Goal: Answer question/provide support

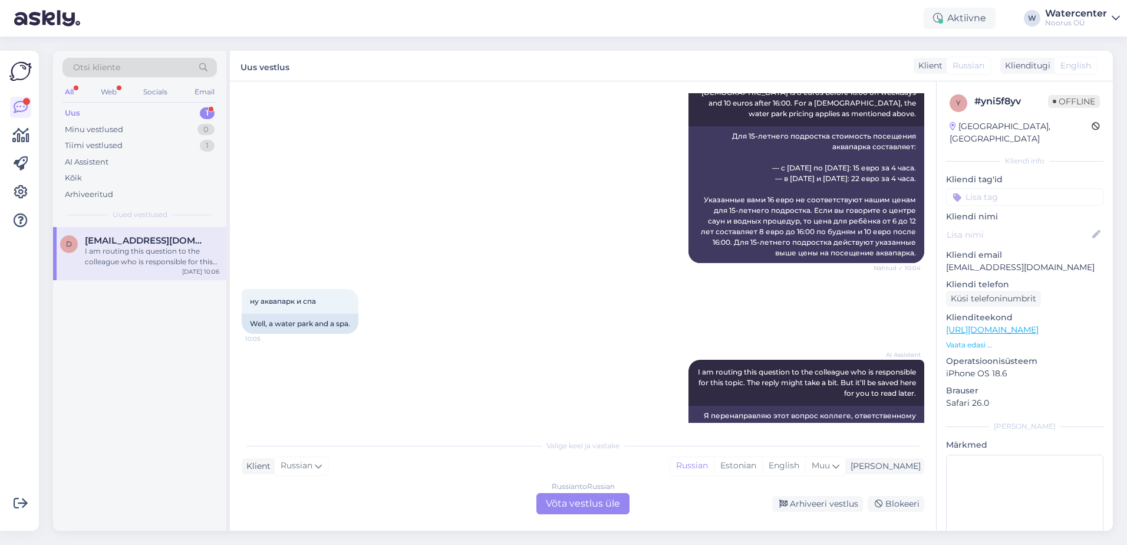
scroll to position [689, 0]
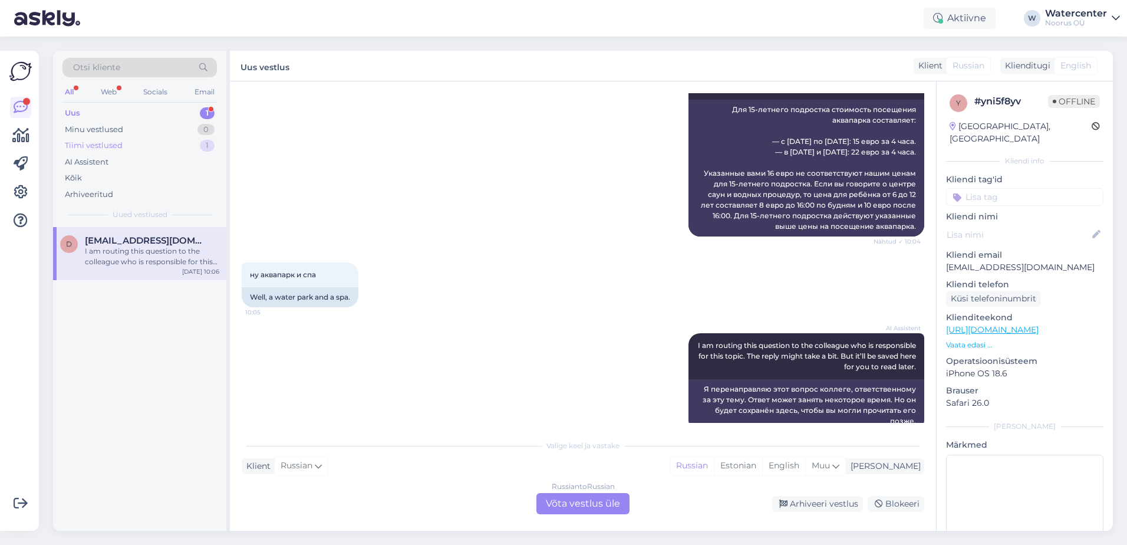
click at [152, 145] on div "Tiimi vestlused 1" at bounding box center [140, 145] width 155 height 17
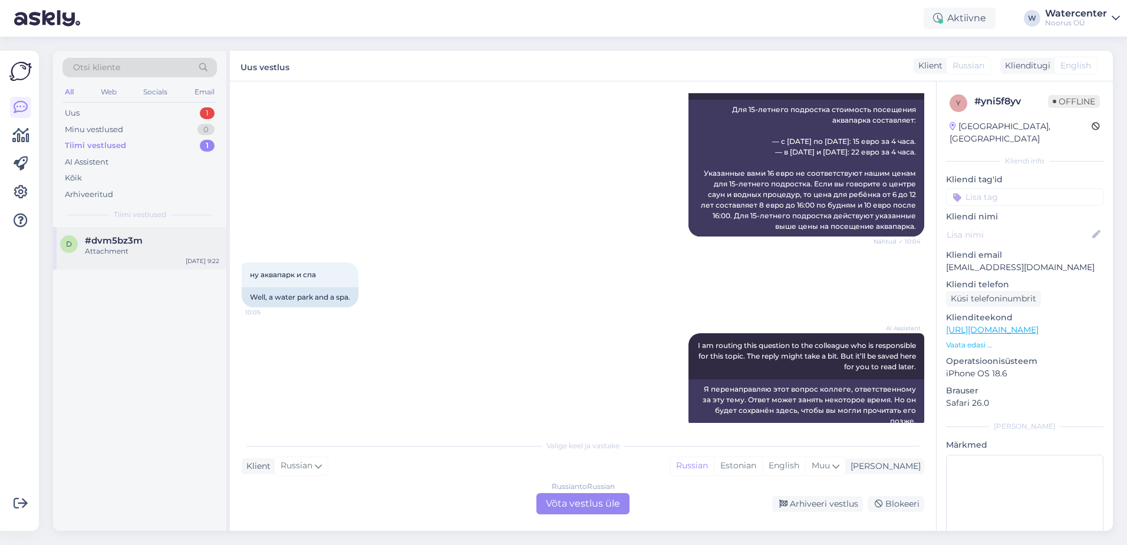
click at [136, 248] on div "Attachment" at bounding box center [152, 251] width 134 height 11
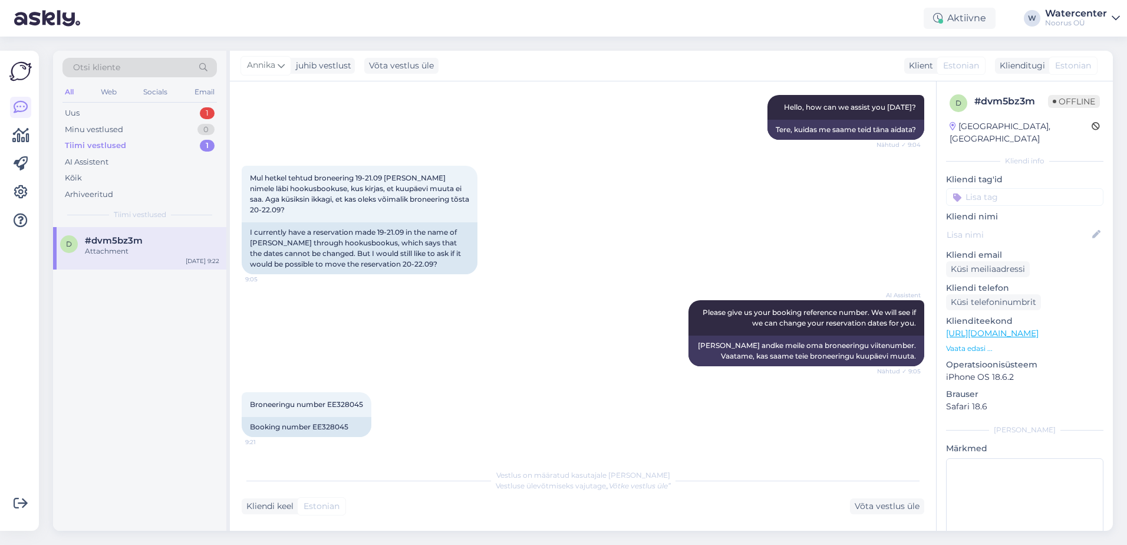
scroll to position [203, 0]
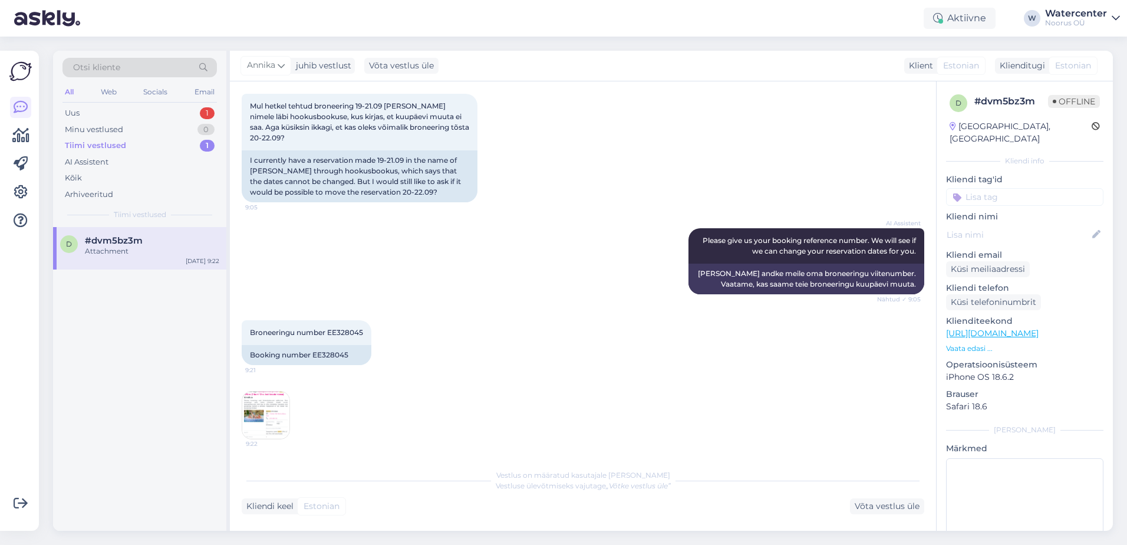
click at [109, 105] on div "Uus 1" at bounding box center [140, 113] width 155 height 17
click at [180, 261] on div "I am routing this question to the colleague who is responsible for this topic. …" at bounding box center [152, 256] width 134 height 21
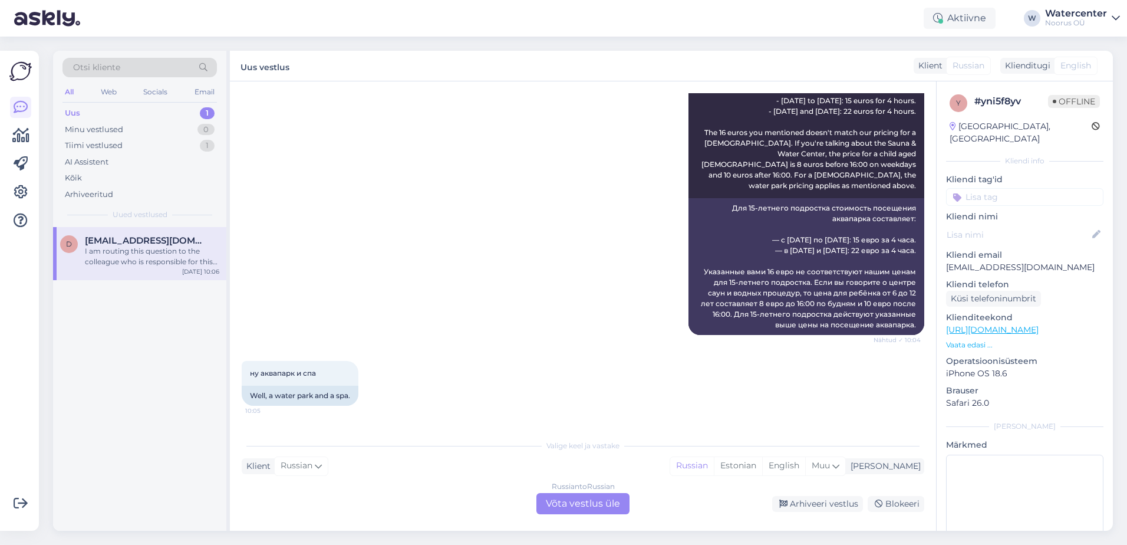
scroll to position [689, 0]
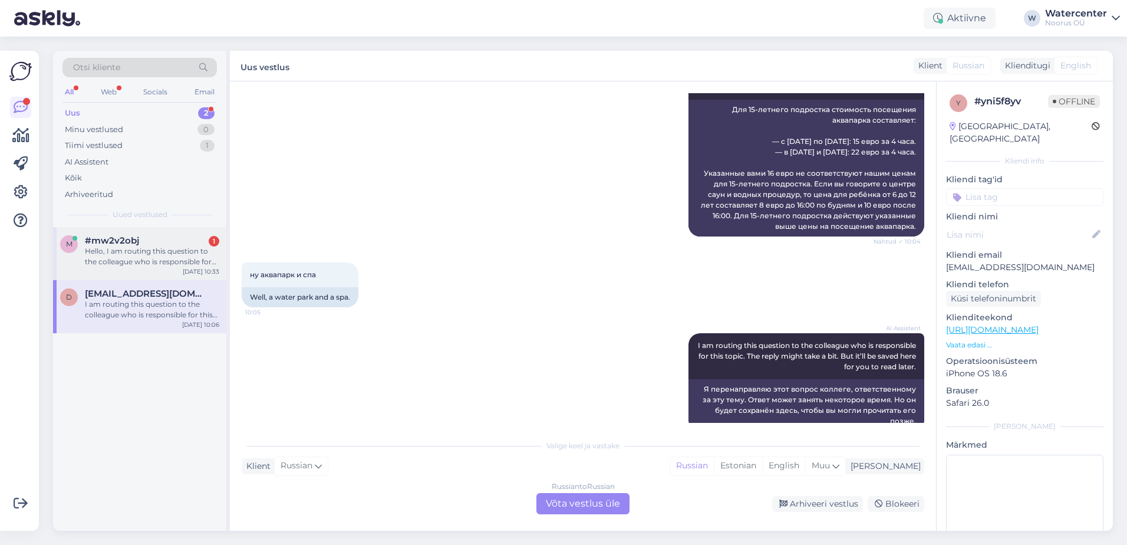
click at [156, 255] on div "Hello, I am routing this question to the colleague who is responsible for this …" at bounding box center [152, 256] width 134 height 21
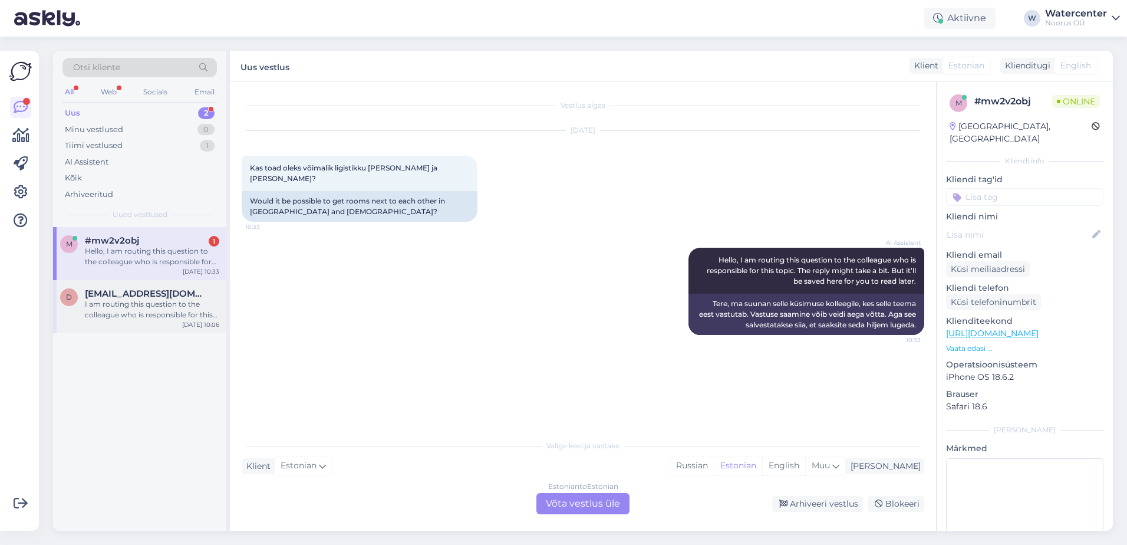
click at [129, 306] on div "I am routing this question to the colleague who is responsible for this topic. …" at bounding box center [152, 309] width 134 height 21
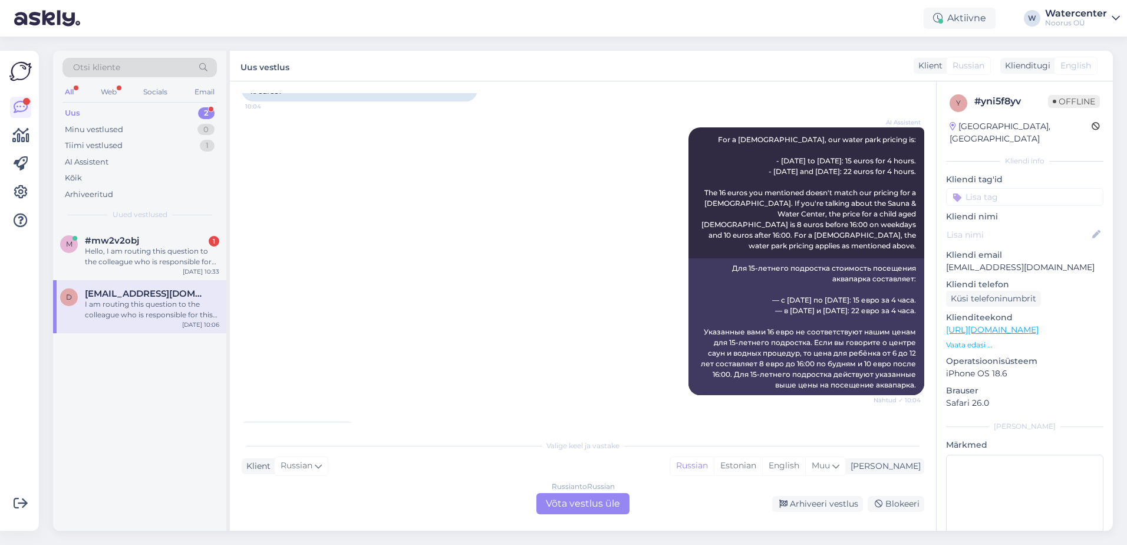
scroll to position [689, 0]
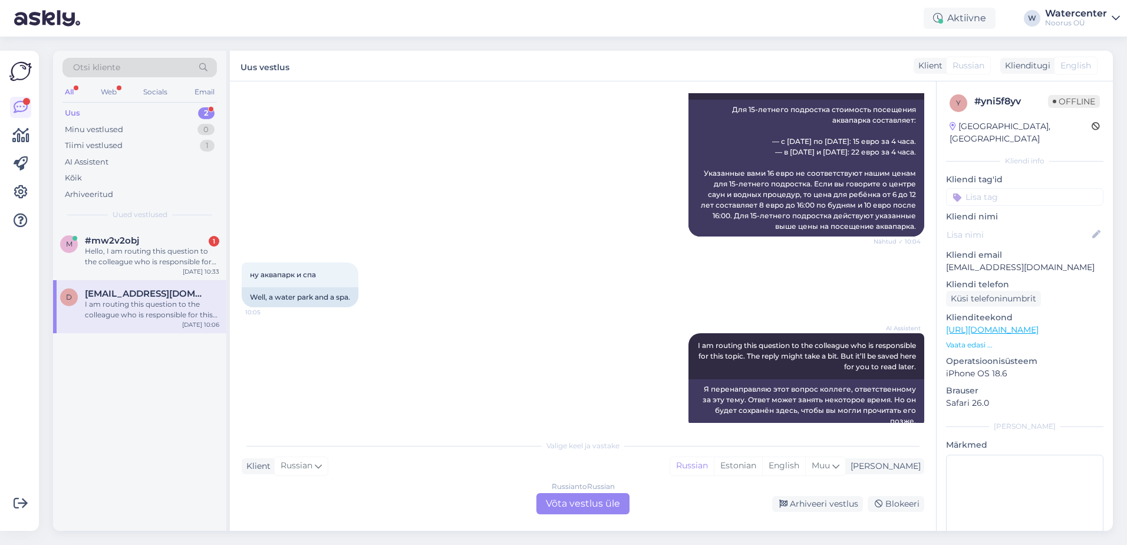
click at [602, 505] on div "Russian to Russian Võta vestlus üle" at bounding box center [583, 503] width 93 height 21
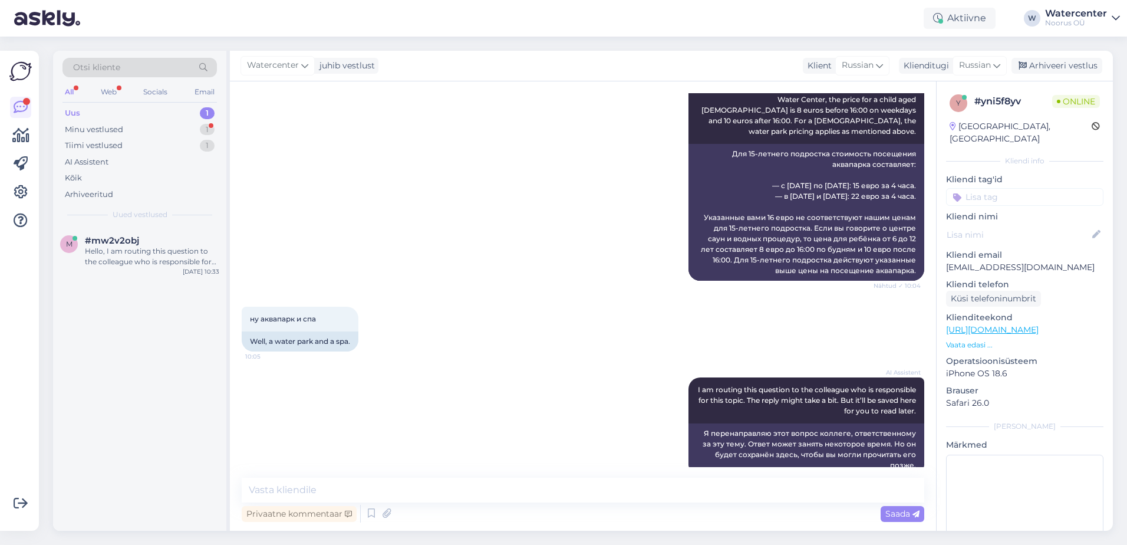
scroll to position [696, 0]
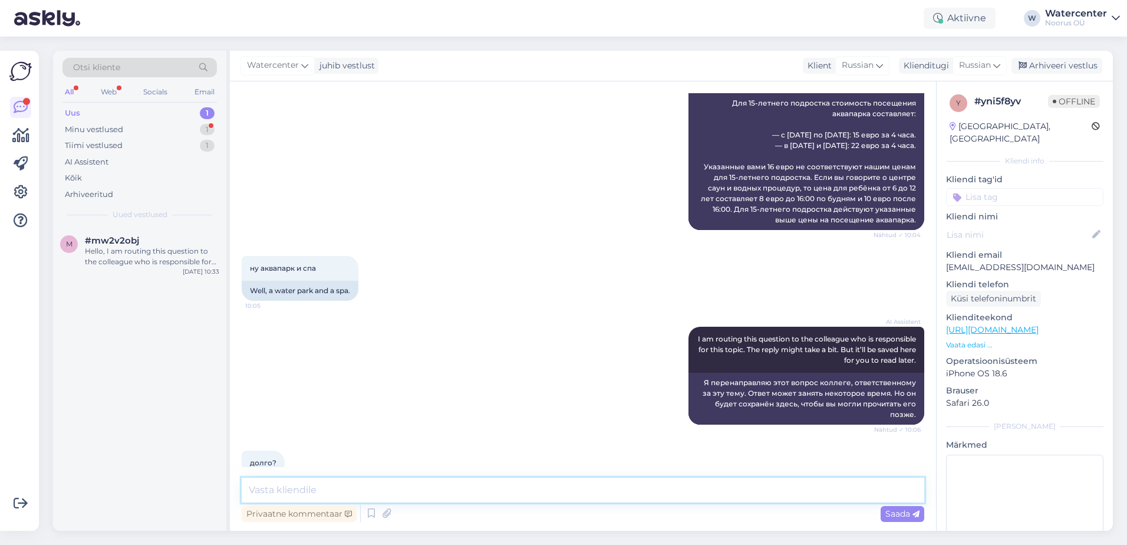
click at [382, 488] on textarea at bounding box center [583, 490] width 683 height 25
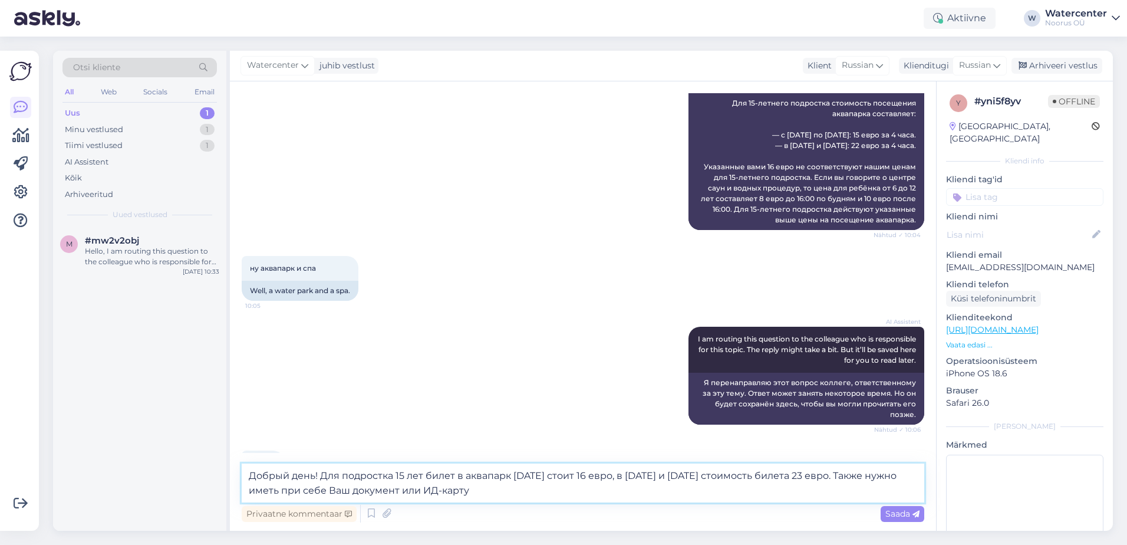
type textarea "Добрый день! Для подростка 15 лет билет в аквапарк сегодня стоит 16 евро, в суб…"
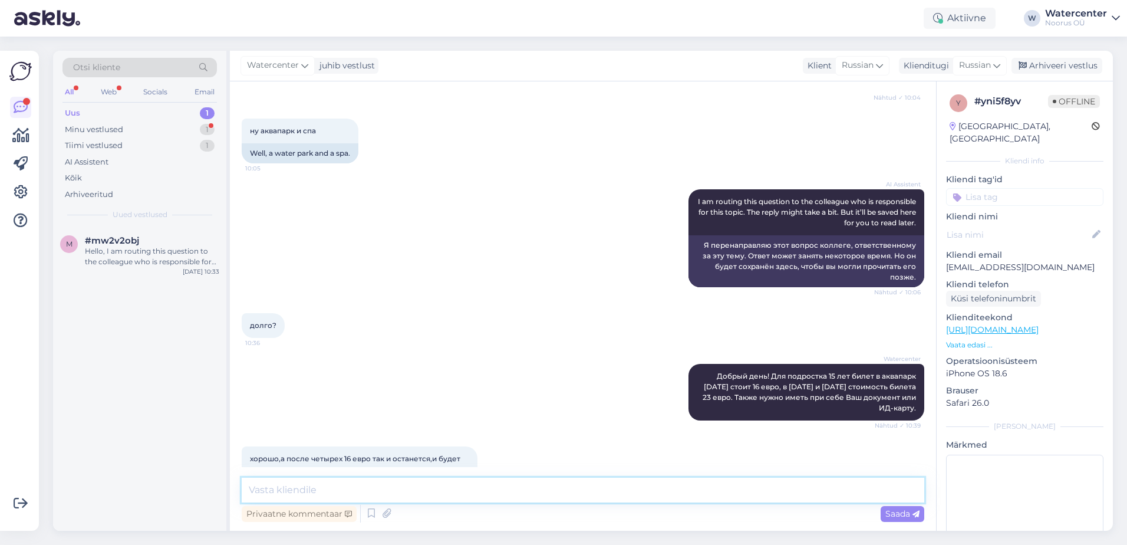
scroll to position [840, 0]
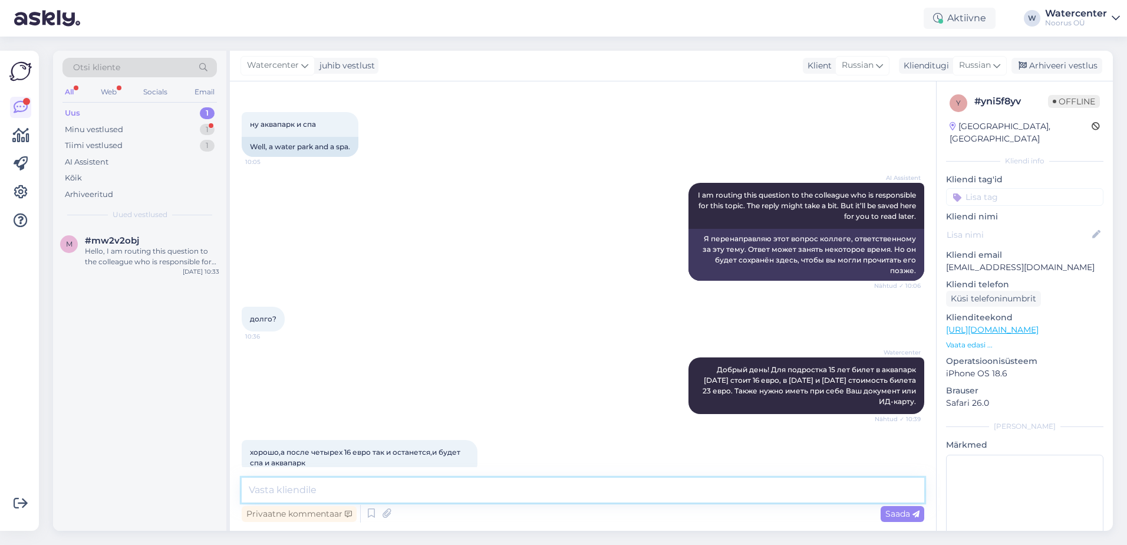
click at [422, 491] on textarea at bounding box center [583, 490] width 683 height 25
type textarea "Сегодня в независимости от время билет в аквапарк для подростка 16 евро!"
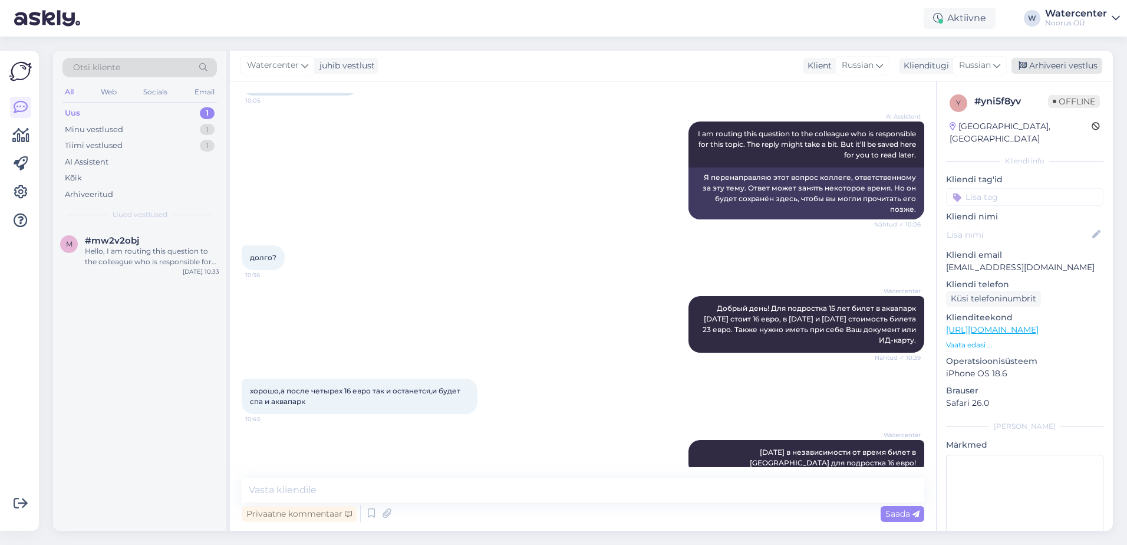
click at [1073, 65] on div "Arhiveeri vestlus" at bounding box center [1057, 66] width 91 height 16
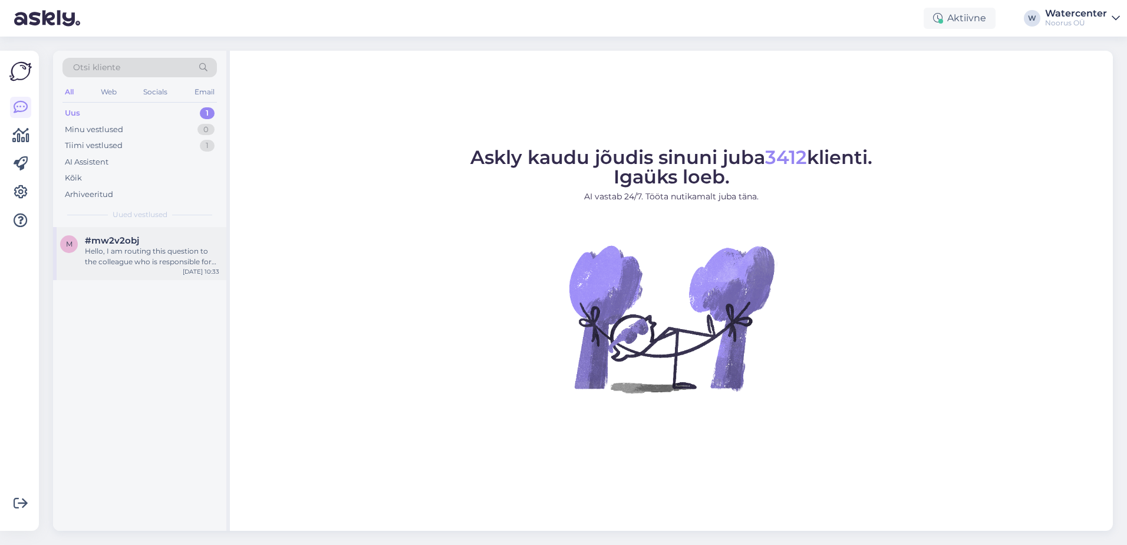
click at [112, 259] on div "Hello, I am routing this question to the colleague who is responsible for this …" at bounding box center [152, 256] width 134 height 21
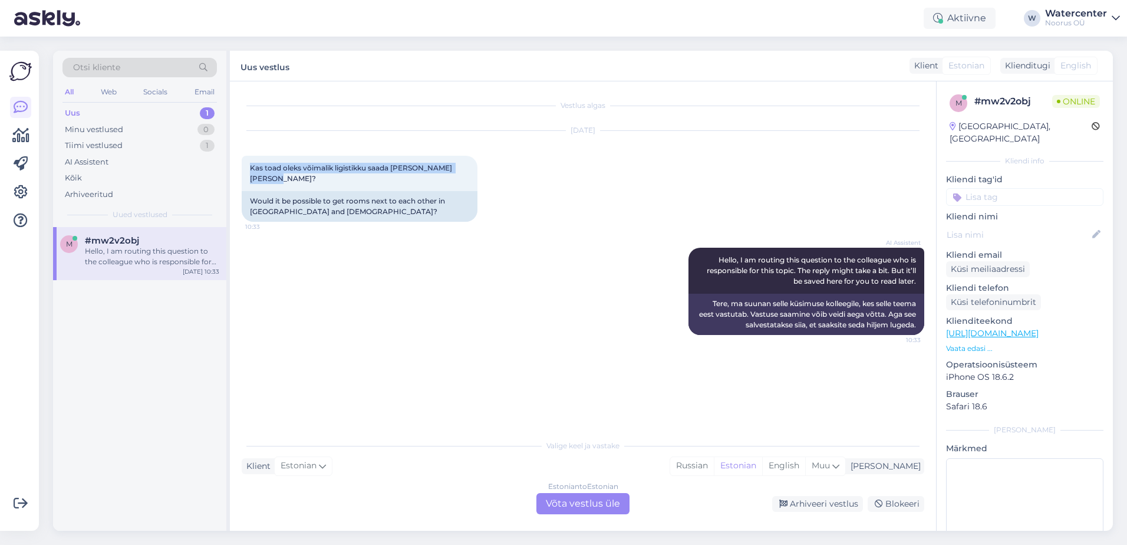
drag, startPoint x: 299, startPoint y: 176, endPoint x: 241, endPoint y: 164, distance: 59.7
click at [241, 164] on div "Vestlus algas [DATE] Kas toad oleks võimalik ligistikku saada [PERSON_NAME] Vah…" at bounding box center [583, 305] width 706 height 449
copy span "Kas toad oleks võimalik ligistikku saada [PERSON_NAME] [PERSON_NAME]?"
click at [581, 511] on div "Estonian to Estonian Võta vestlus üle" at bounding box center [583, 503] width 93 height 21
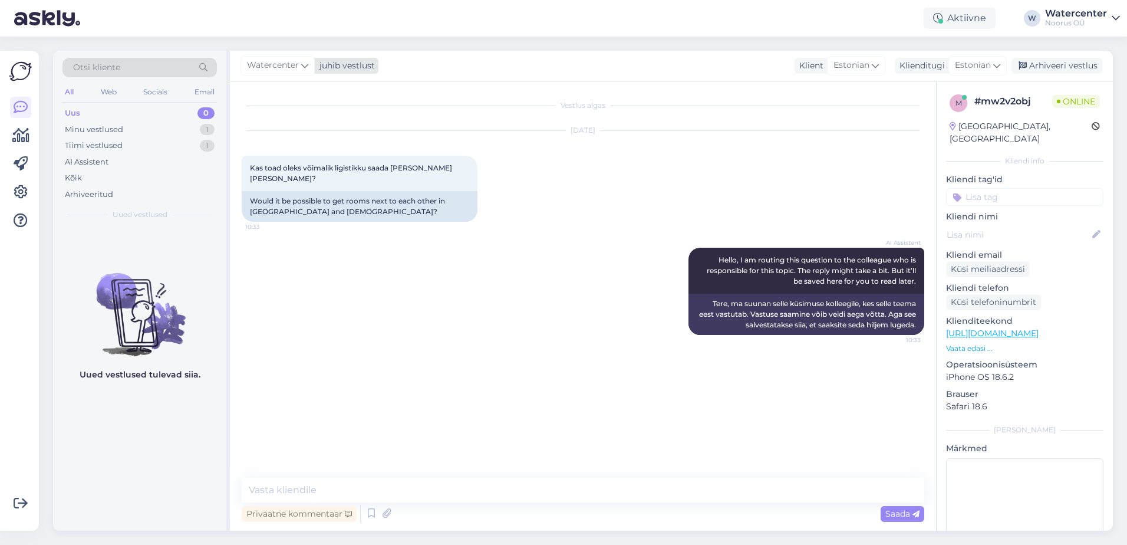
click at [285, 59] on span "Watercenter" at bounding box center [273, 65] width 52 height 13
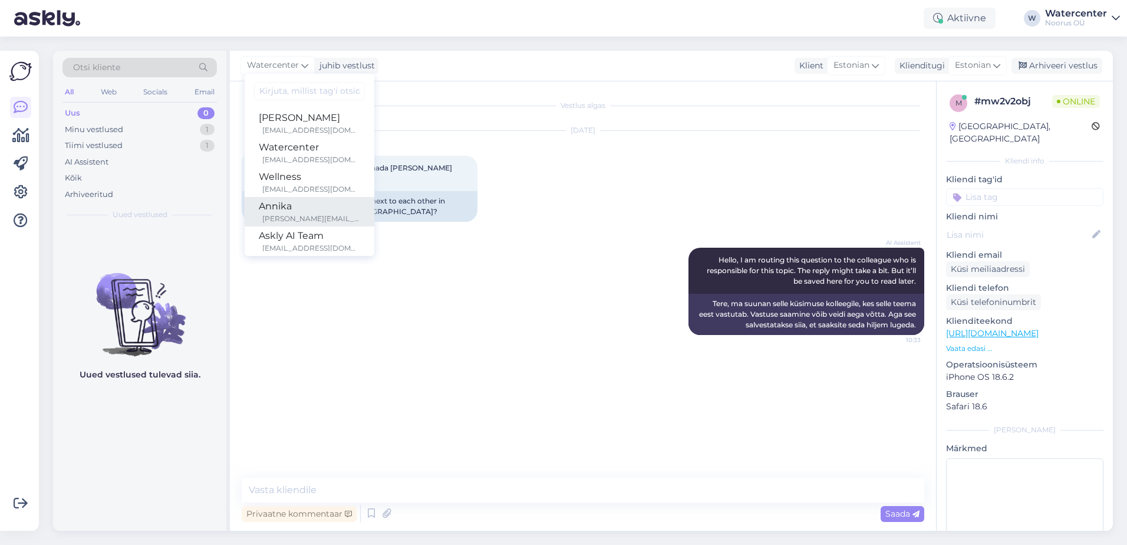
click at [298, 199] on link "Annika [EMAIL_ADDRESS][DOMAIN_NAME]" at bounding box center [310, 211] width 130 height 29
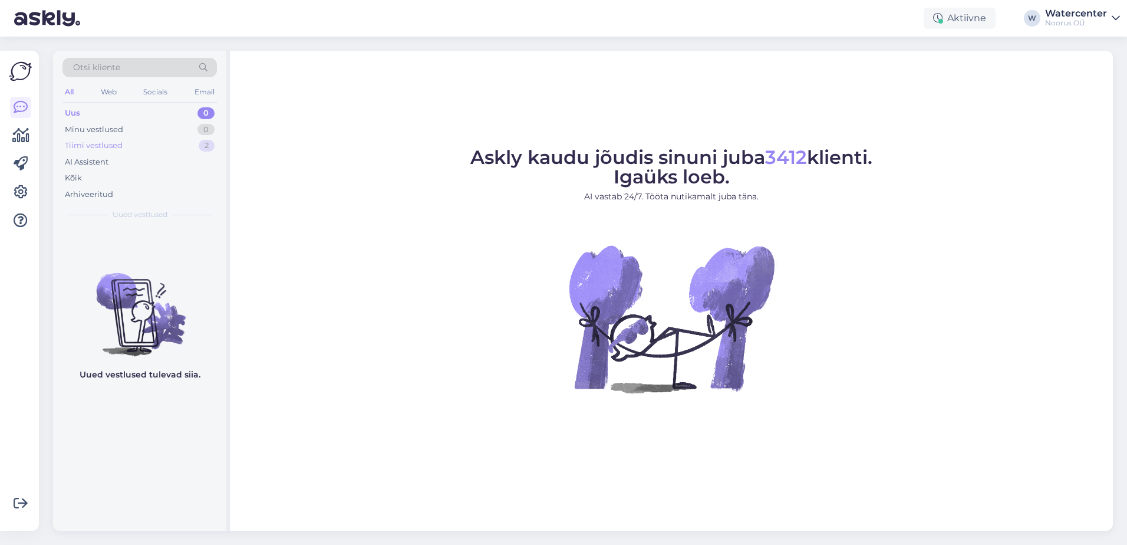
click at [88, 143] on div "Tiimi vestlused" at bounding box center [94, 146] width 58 height 12
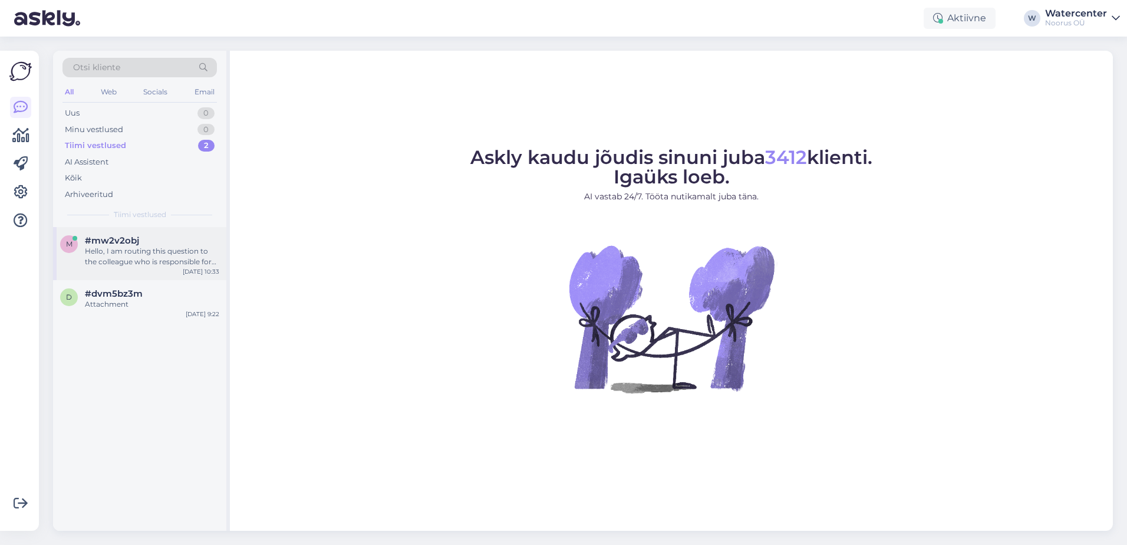
click at [111, 270] on div "m #mw2v2obj Hello, I am routing this question to the colleague who is responsib…" at bounding box center [139, 253] width 173 height 53
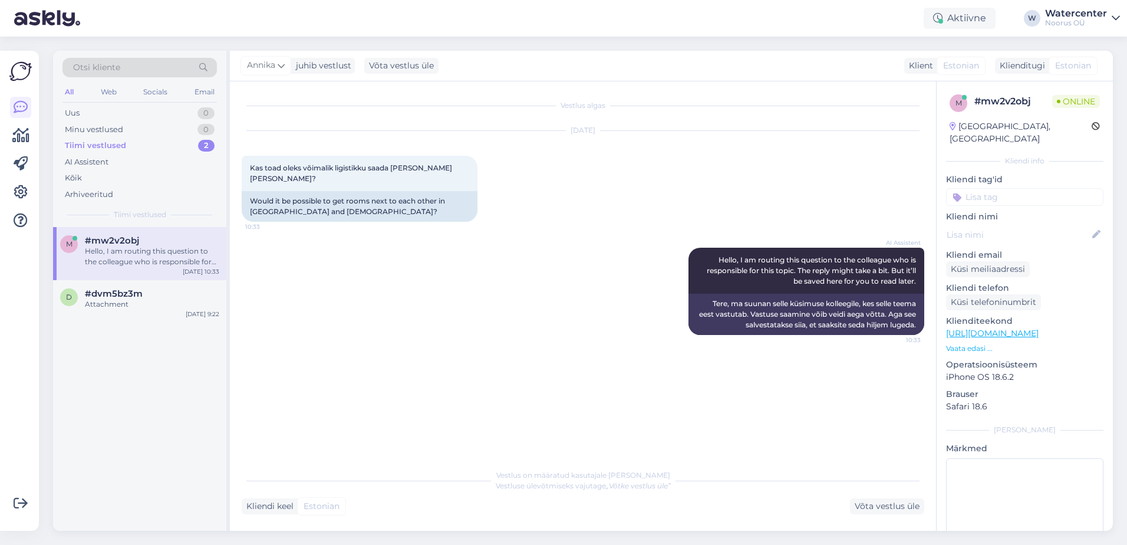
click at [184, 278] on div "m #mw2v2obj Hello, I am routing this question to the colleague who is responsib…" at bounding box center [139, 253] width 173 height 53
click at [173, 298] on div "#dvm5bz3m" at bounding box center [152, 293] width 134 height 11
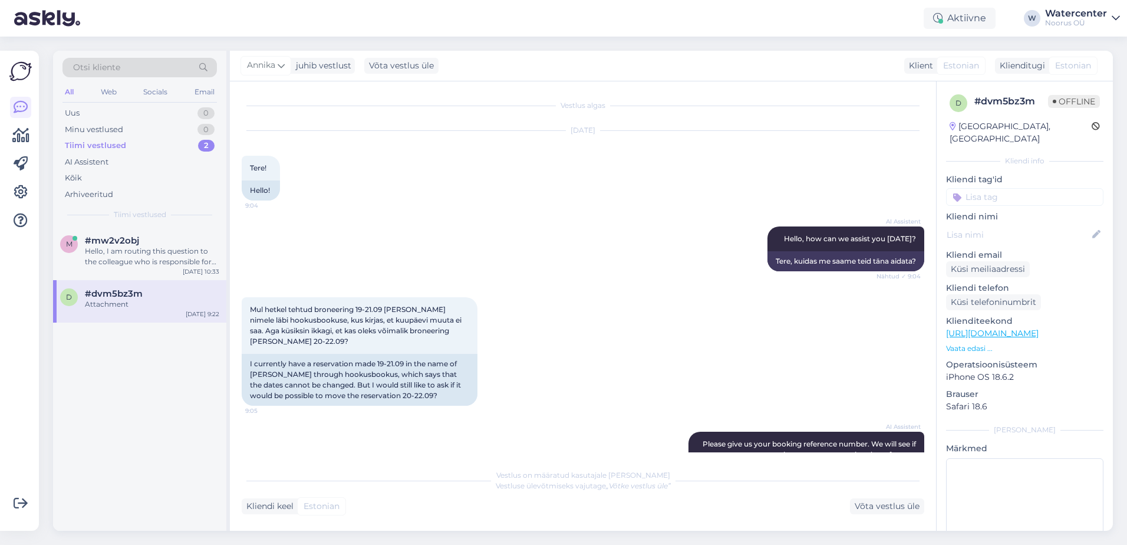
scroll to position [203, 0]
